Goal: Information Seeking & Learning: Learn about a topic

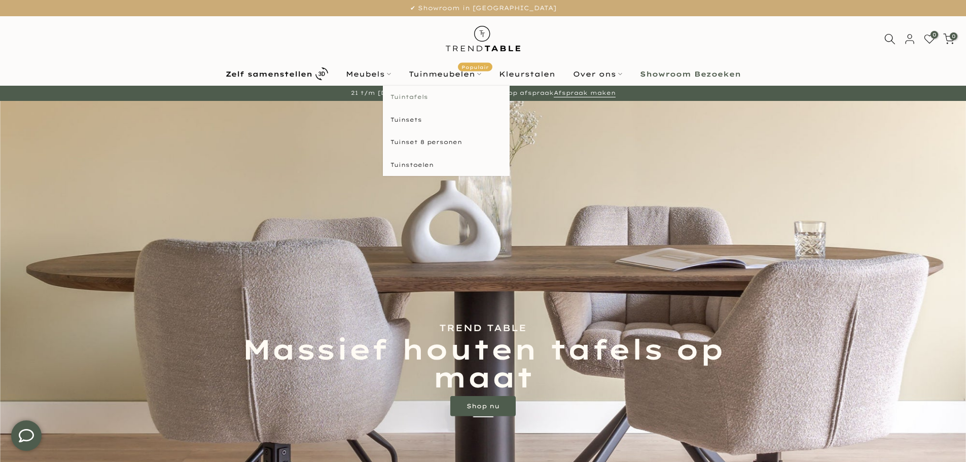
click at [423, 93] on link "Tuintafels" at bounding box center [446, 97] width 127 height 23
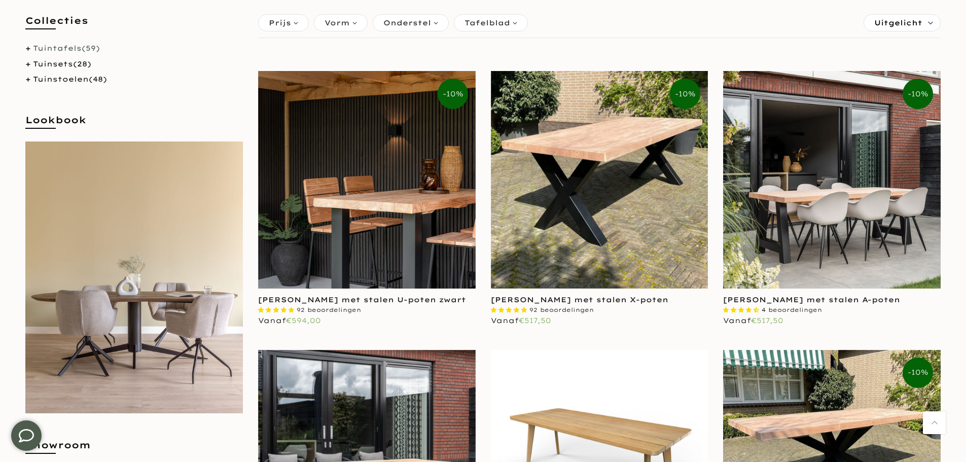
click at [360, 179] on img at bounding box center [367, 180] width 218 height 218
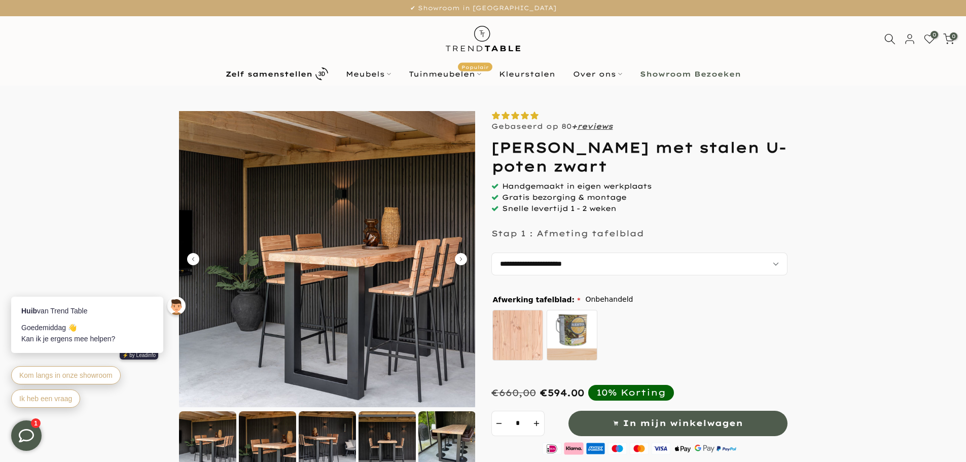
click at [602, 127] on u "reviews" at bounding box center [595, 126] width 36 height 9
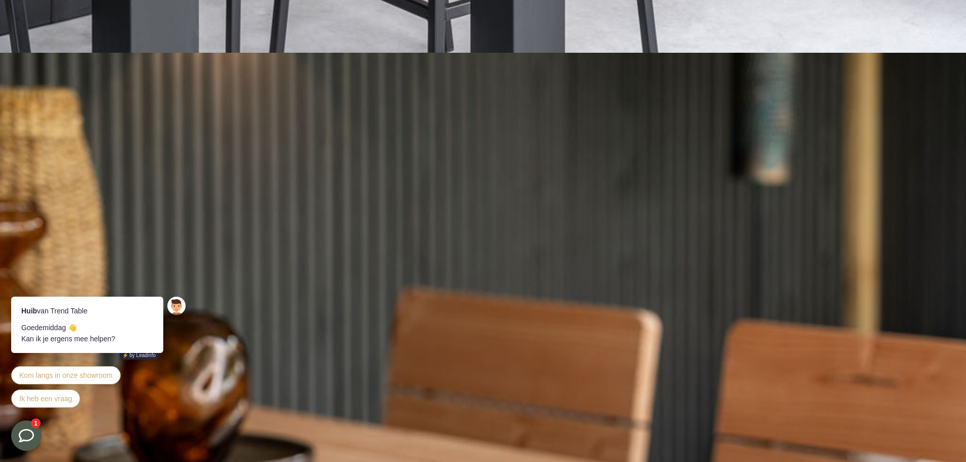
scroll to position [1654, 0]
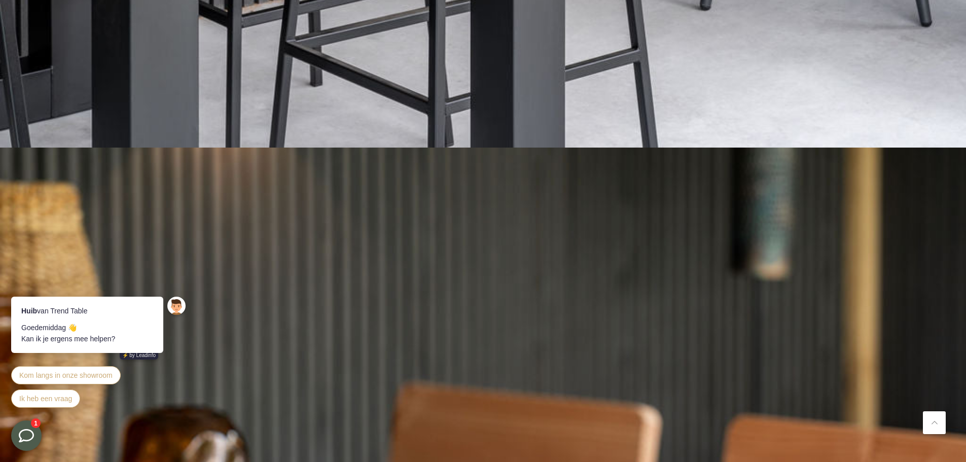
scroll to position [1552, 0]
drag, startPoint x: 358, startPoint y: 165, endPoint x: 473, endPoint y: 238, distance: 136.8
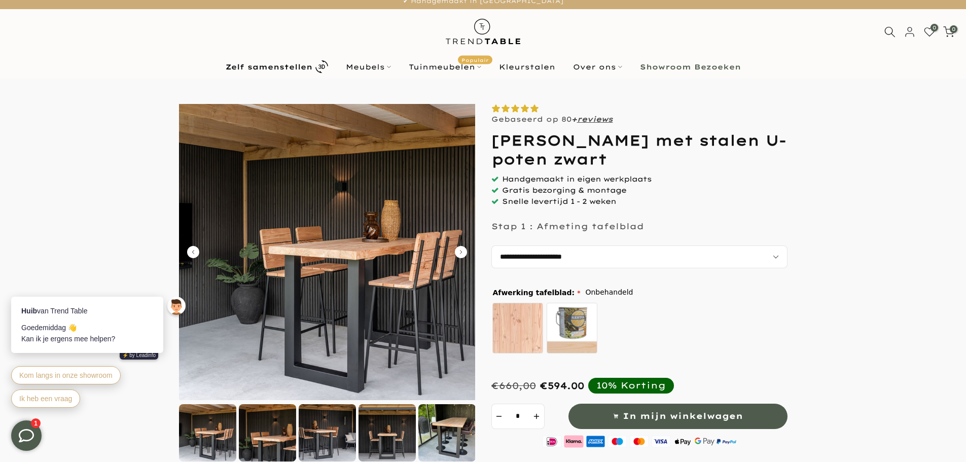
scroll to position [0, 0]
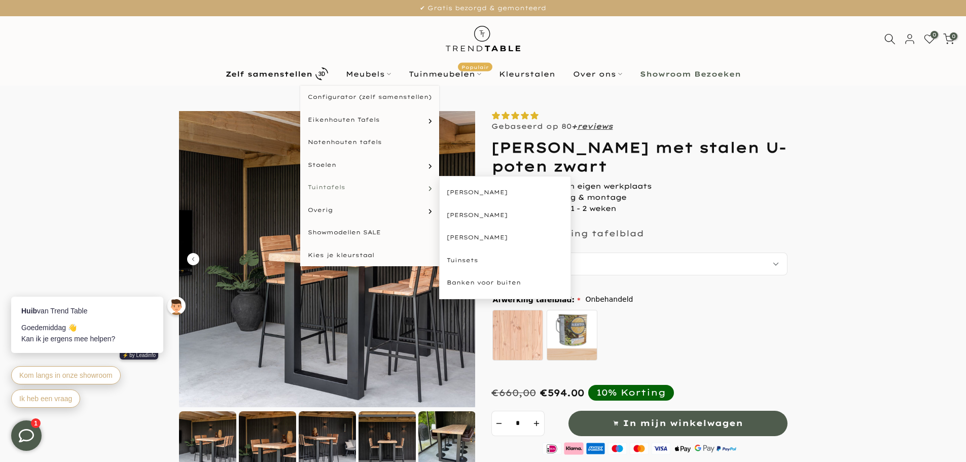
click at [358, 189] on link "Tuintafels" at bounding box center [369, 187] width 139 height 23
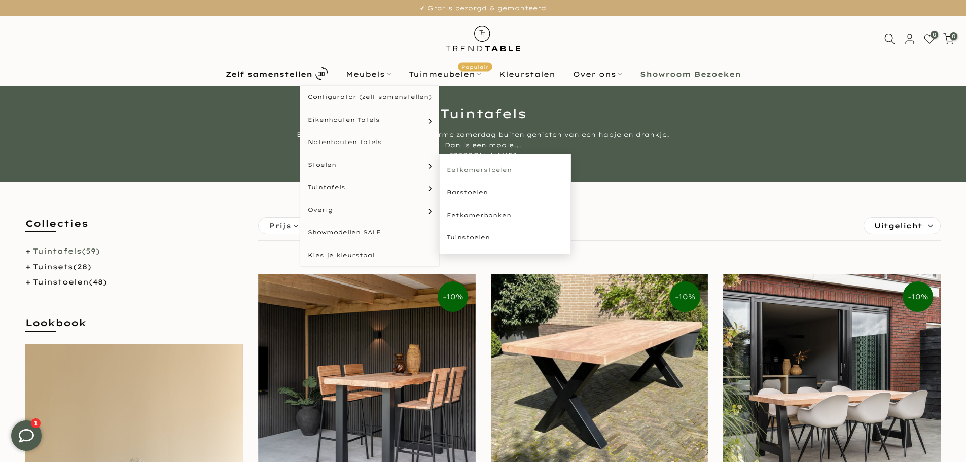
click at [464, 168] on link "Eetkamerstoelen" at bounding box center [505, 170] width 132 height 23
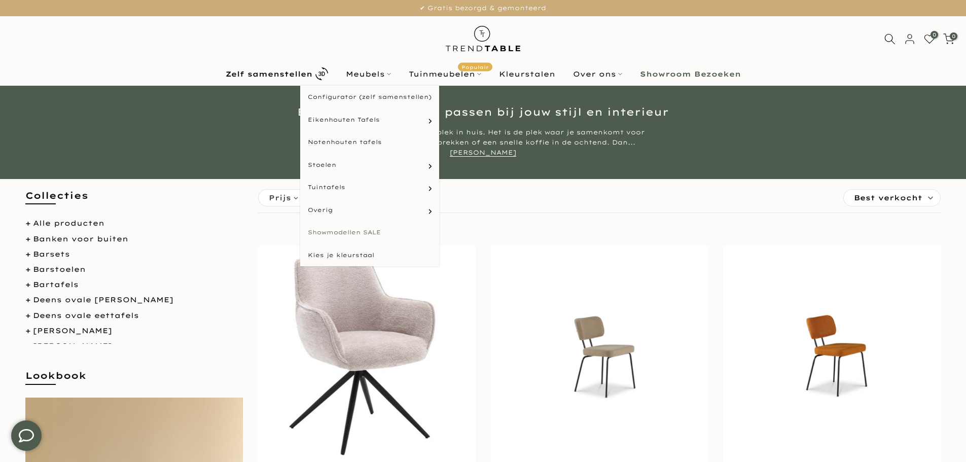
click at [348, 228] on link "Showmodellen SALE" at bounding box center [369, 232] width 139 height 23
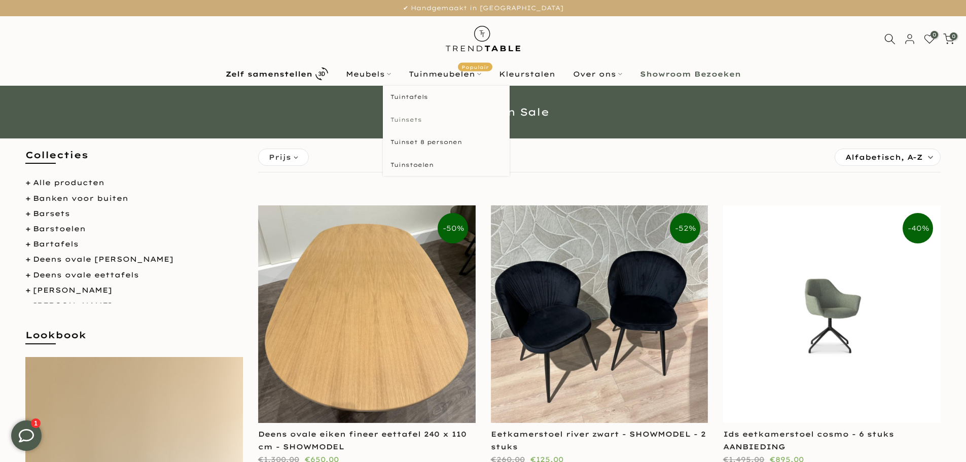
click at [419, 119] on link "Tuinsets" at bounding box center [446, 120] width 127 height 23
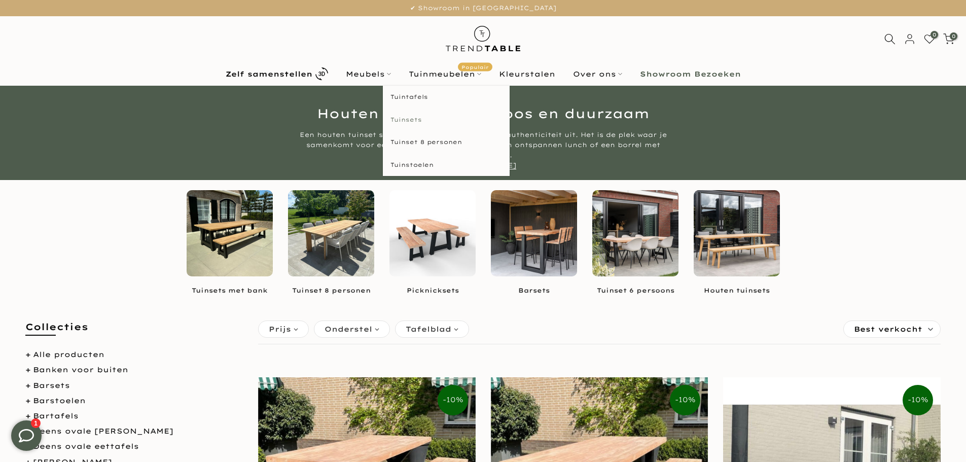
click at [416, 118] on link "Tuinsets" at bounding box center [446, 120] width 127 height 23
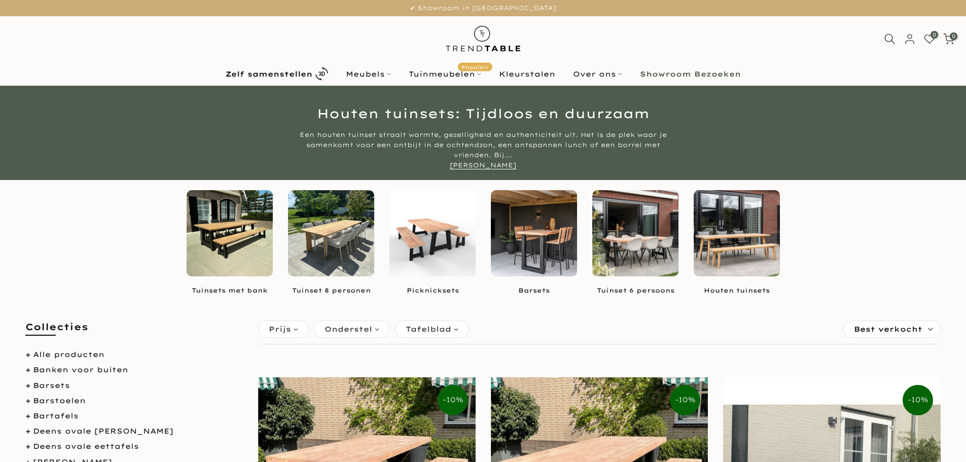
click at [429, 254] on img at bounding box center [433, 233] width 86 height 86
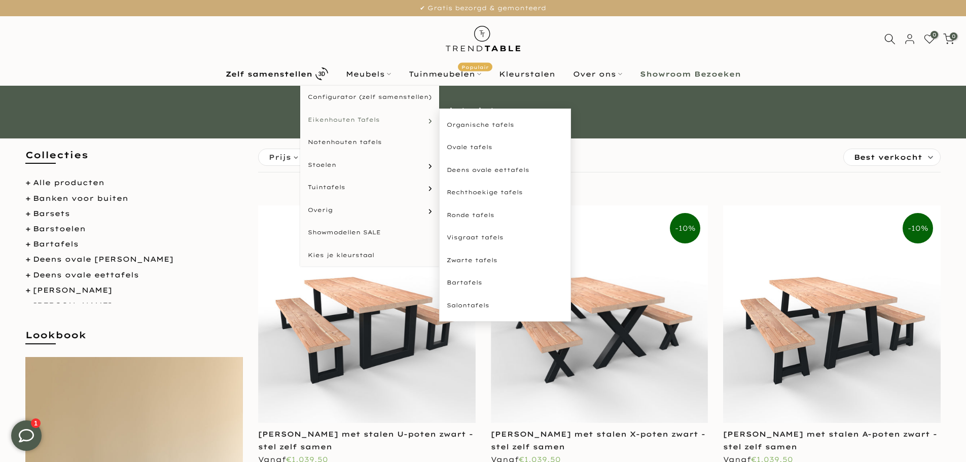
click at [375, 116] on span "Eikenhouten Tafels" at bounding box center [344, 120] width 72 height 9
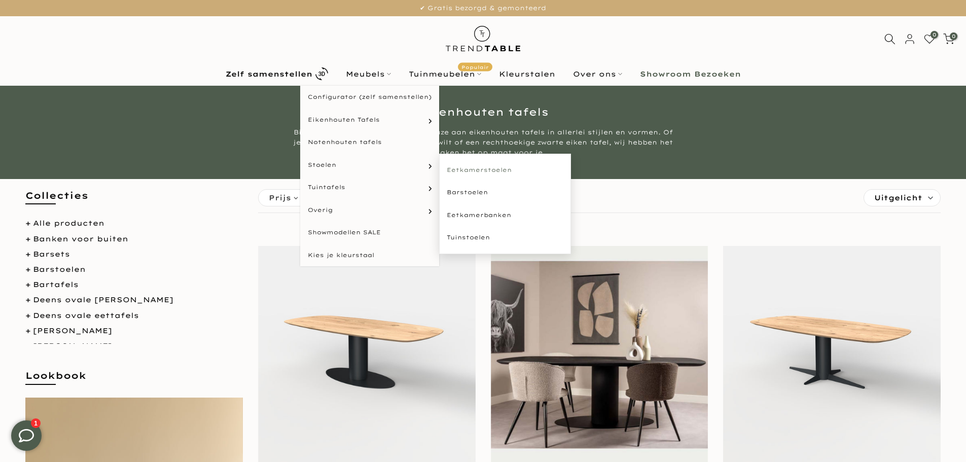
click at [457, 167] on link "Eetkamerstoelen" at bounding box center [505, 170] width 132 height 23
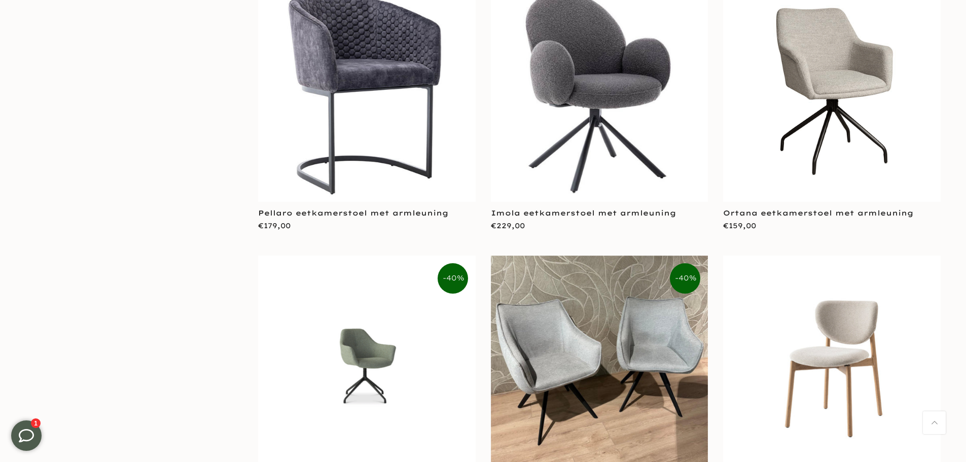
scroll to position [1725, 0]
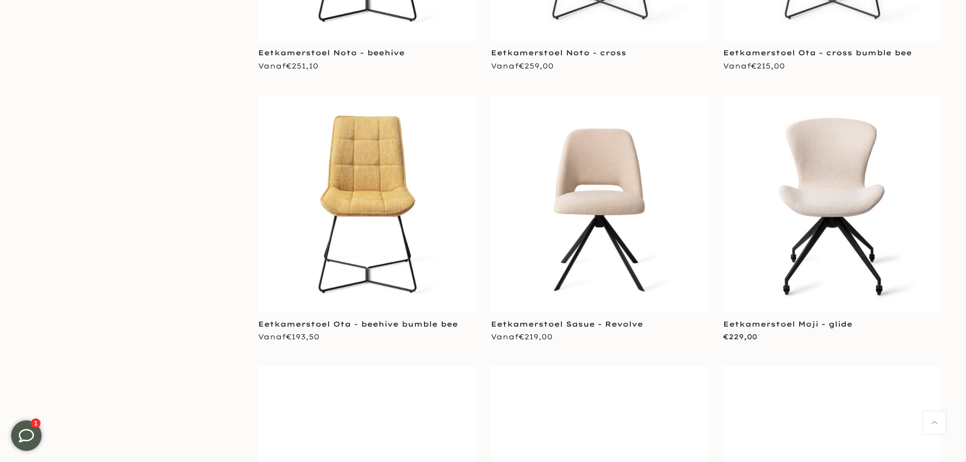
scroll to position [4311, 0]
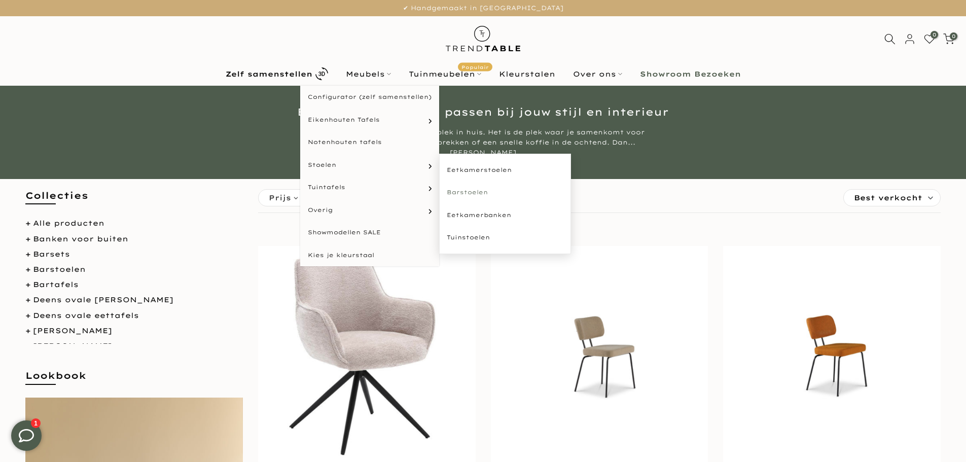
click at [476, 191] on link "Barstoelen" at bounding box center [505, 192] width 132 height 23
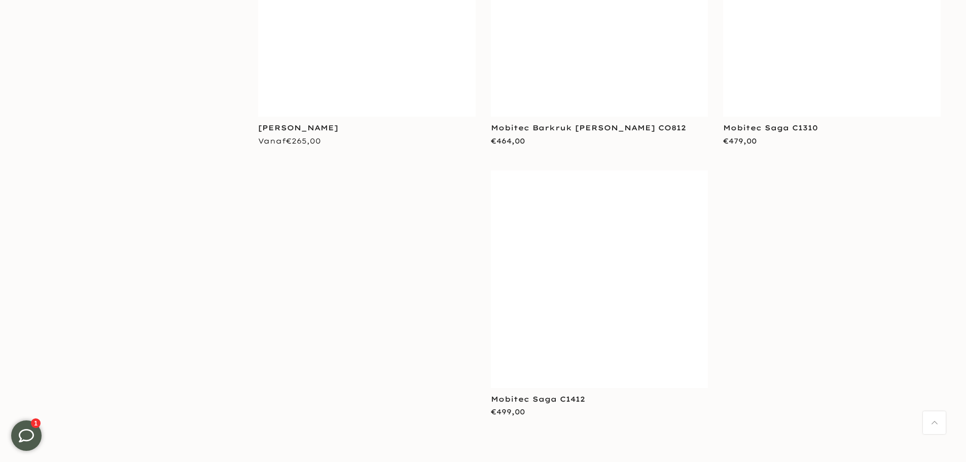
scroll to position [1522, 0]
